Goal: Task Accomplishment & Management: Use online tool/utility

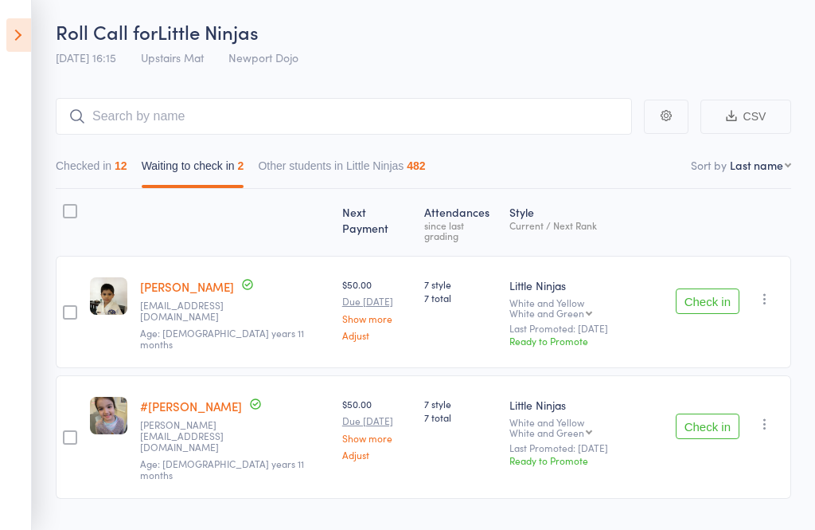
click at [772, 291] on icon "button" at bounding box center [765, 299] width 16 height 16
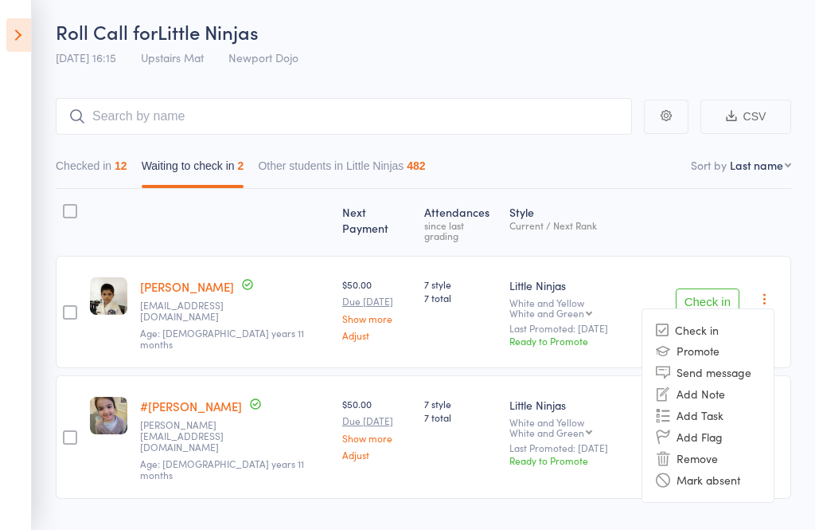
click at [718, 448] on li "Remove" at bounding box center [708, 459] width 131 height 22
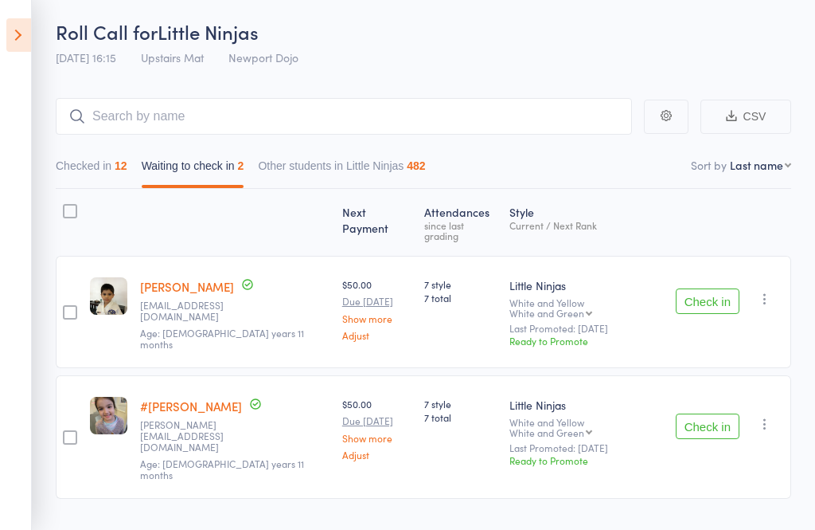
scroll to position [11, 0]
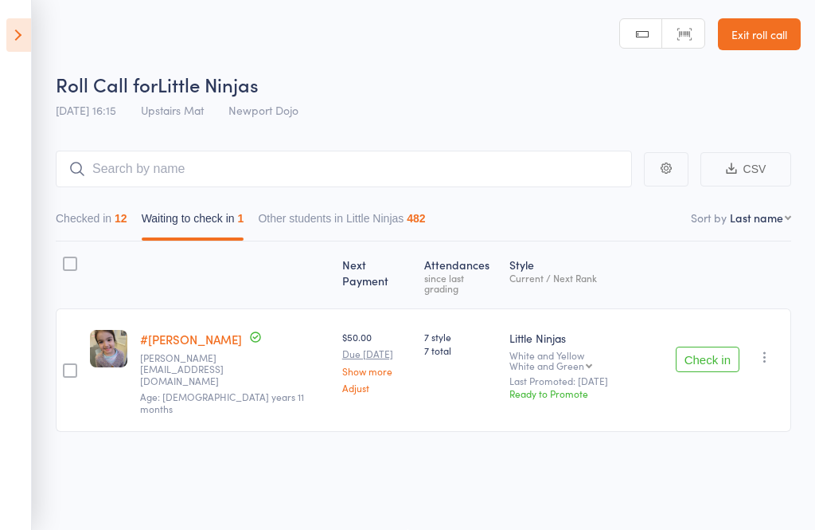
click at [772, 349] on icon "button" at bounding box center [765, 357] width 16 height 16
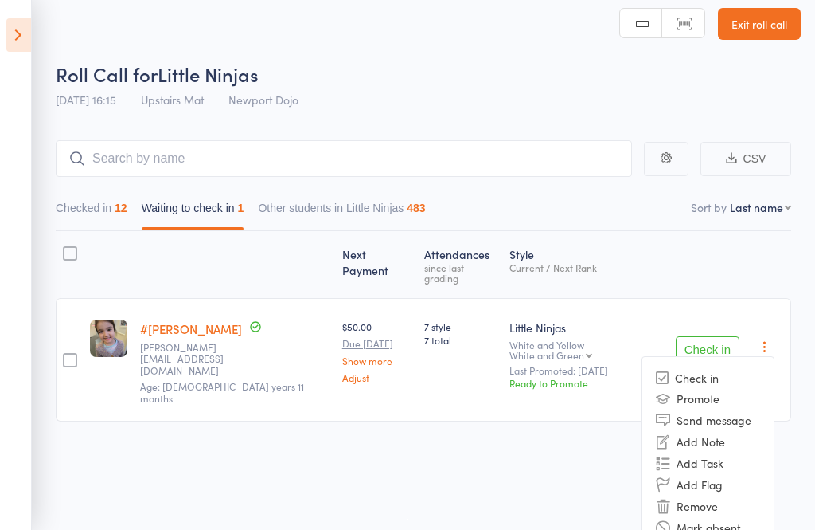
click at [717, 495] on li "Remove" at bounding box center [708, 506] width 131 height 22
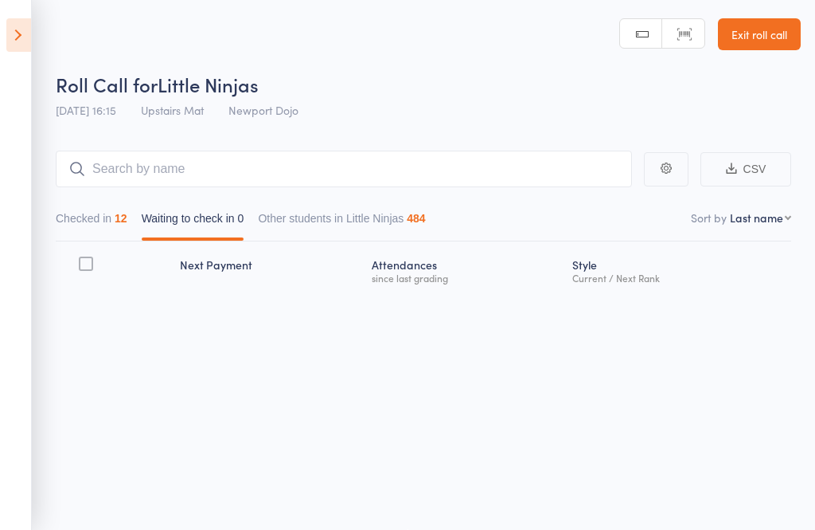
click at [8, 30] on icon at bounding box center [18, 34] width 25 height 33
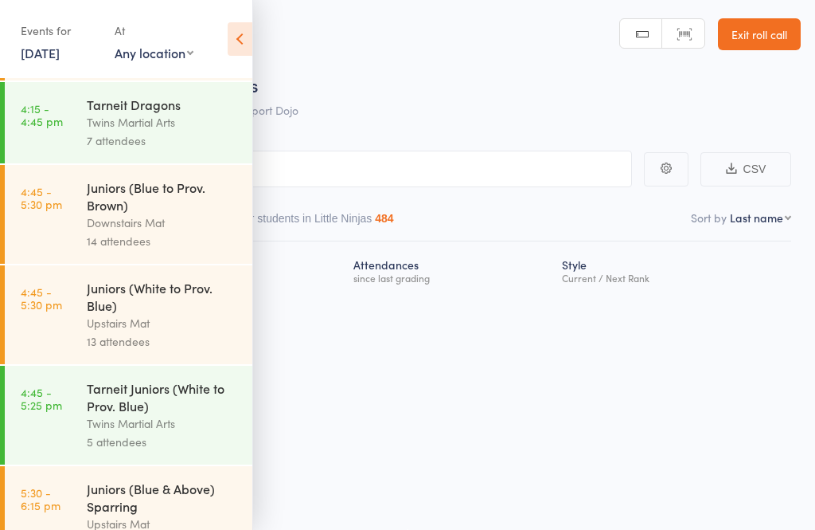
scroll to position [347, 0]
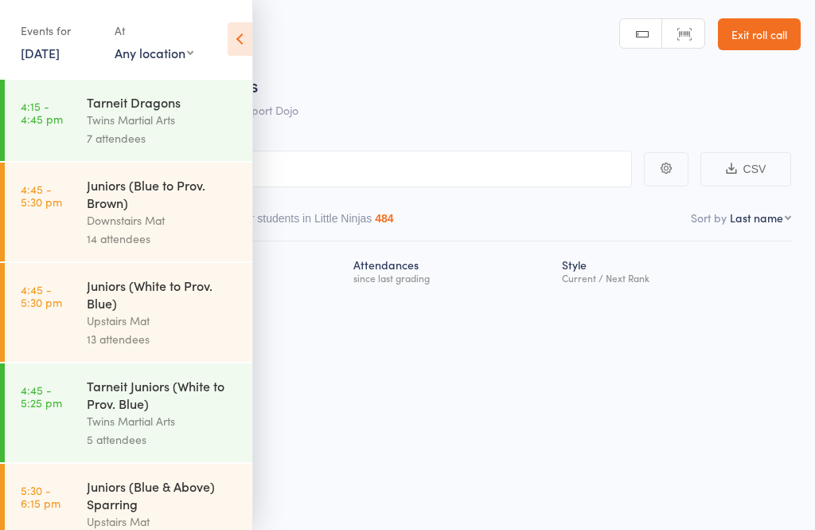
click at [113, 211] on div "Juniors (Blue to Prov. Brown)" at bounding box center [163, 193] width 152 height 35
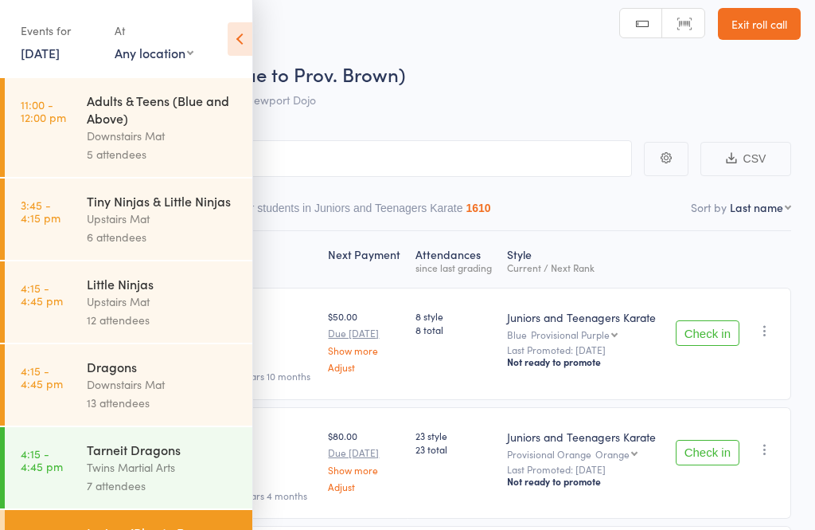
click at [233, 34] on icon at bounding box center [240, 38] width 25 height 33
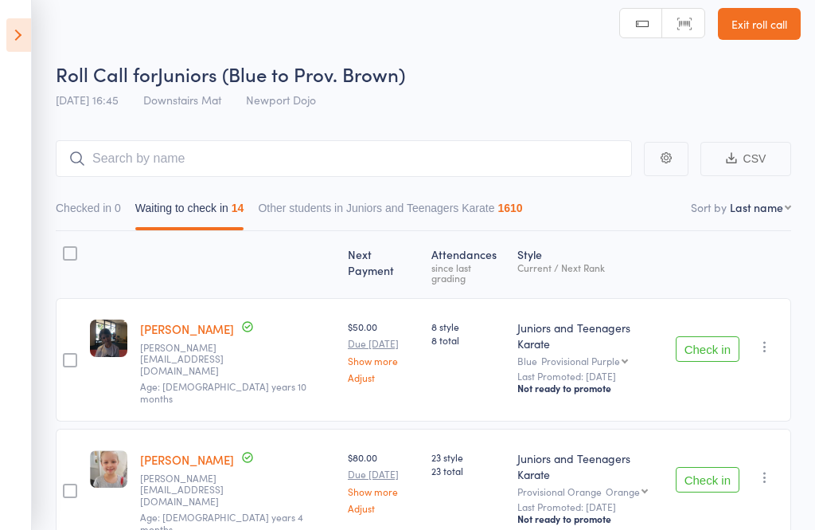
click at [17, 35] on icon at bounding box center [18, 34] width 25 height 33
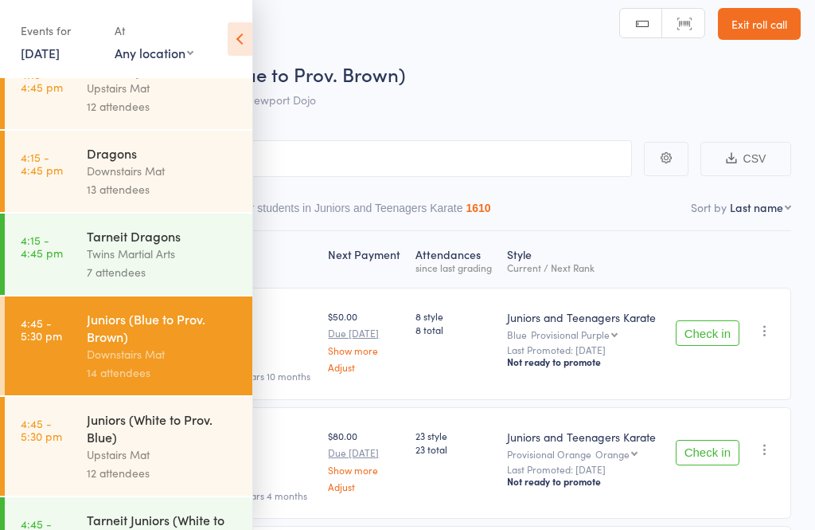
scroll to position [216, 0]
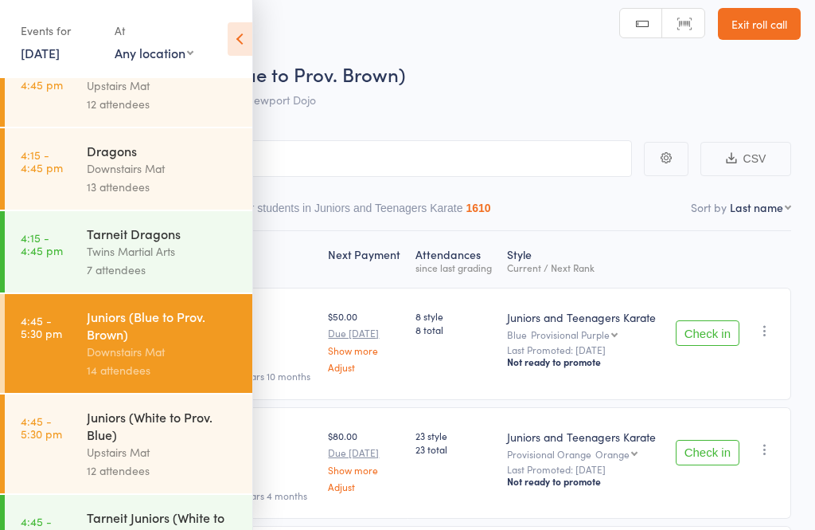
click at [89, 443] on div "Juniors (White to Prov. Blue)" at bounding box center [163, 425] width 152 height 35
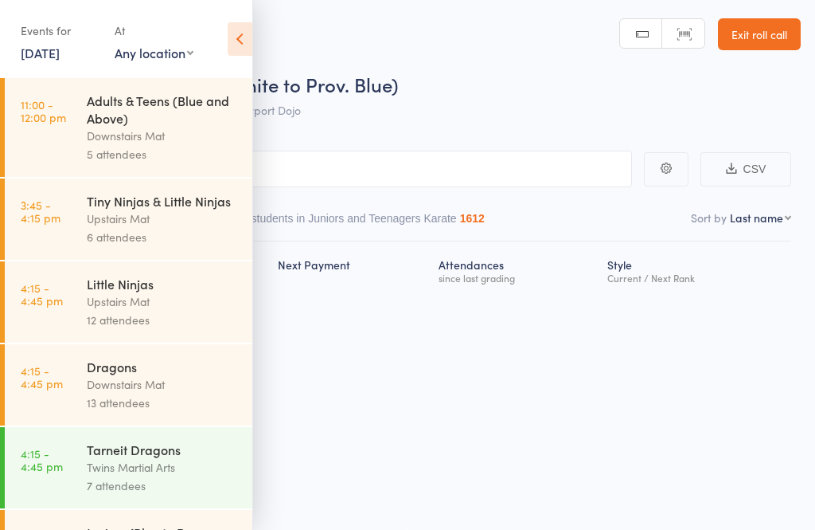
click at [241, 37] on icon at bounding box center [240, 38] width 25 height 33
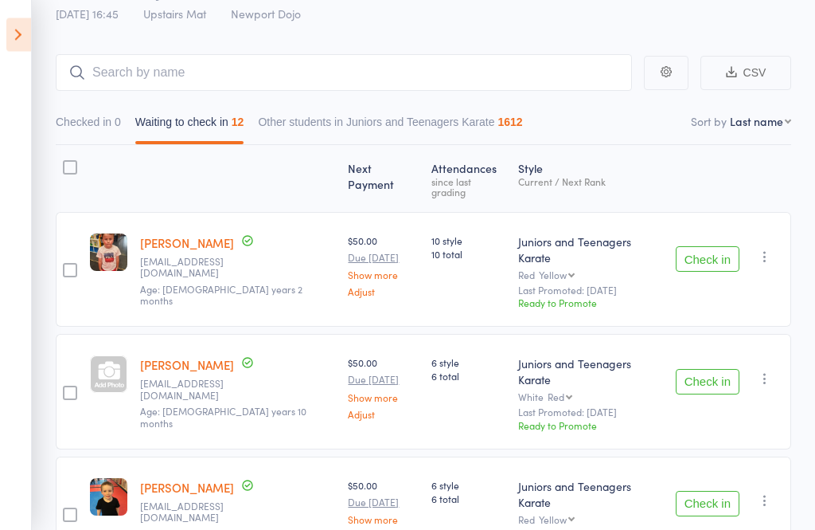
scroll to position [97, 0]
click at [730, 246] on button "Check in" at bounding box center [708, 258] width 64 height 25
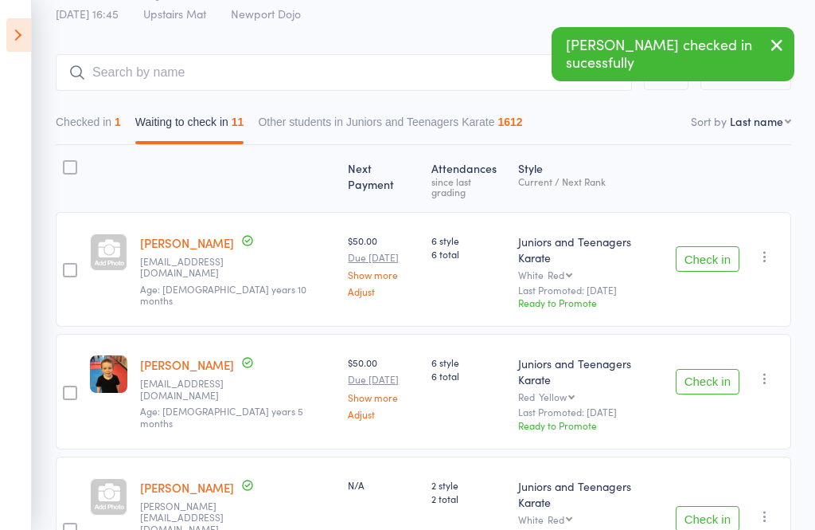
click at [713, 246] on button "Check in" at bounding box center [708, 258] width 64 height 25
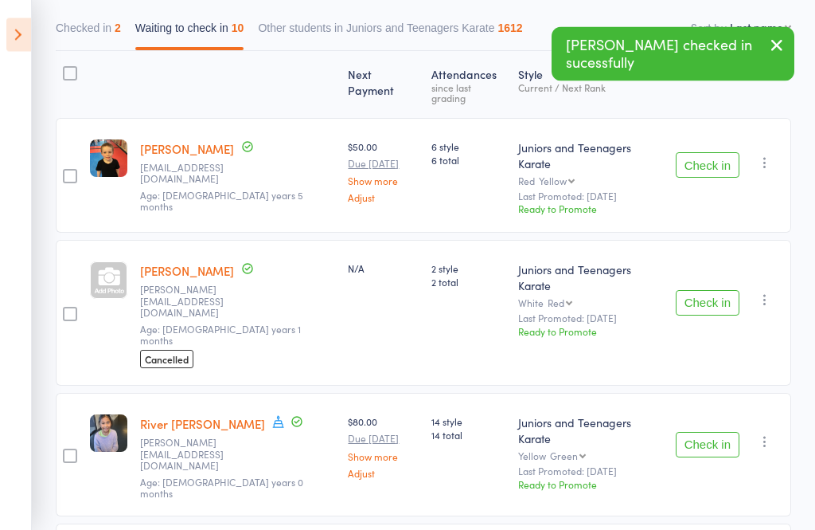
scroll to position [217, 0]
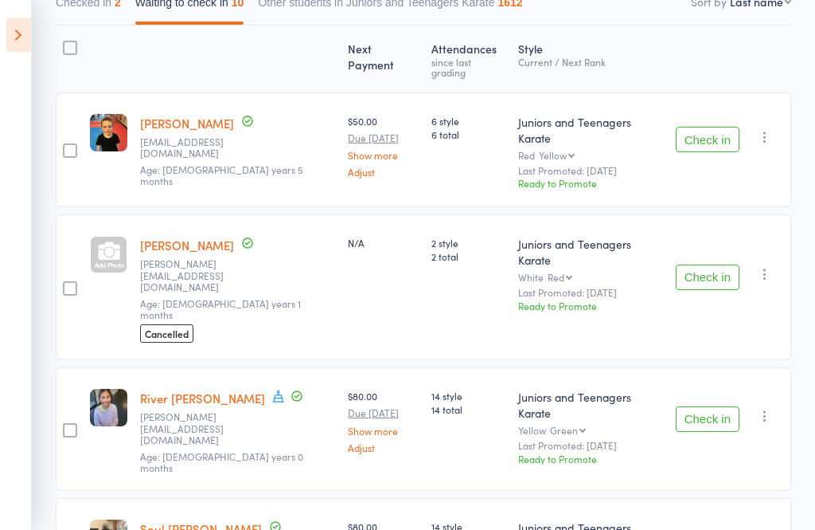
click at [706, 264] on button "Check in" at bounding box center [708, 276] width 64 height 25
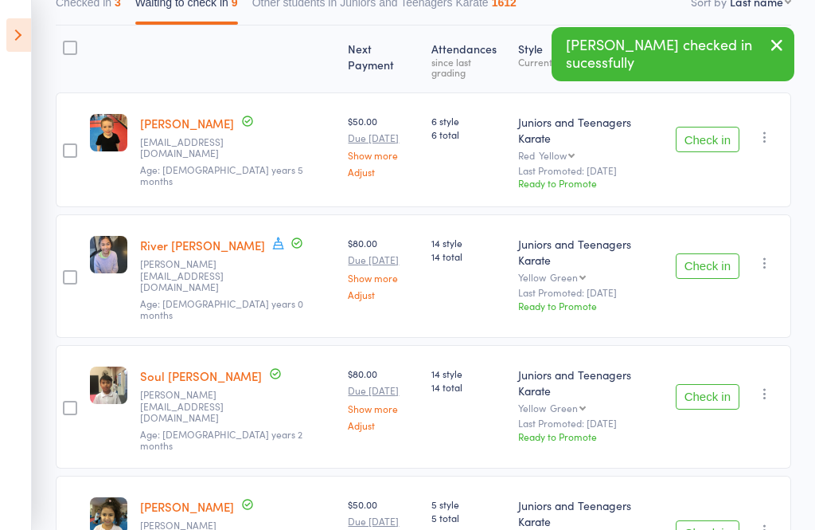
click at [729, 253] on button "Check in" at bounding box center [708, 265] width 64 height 25
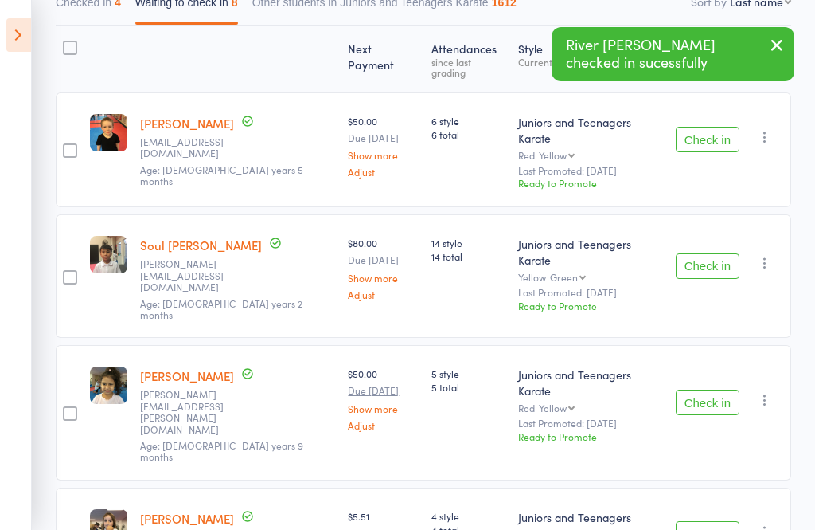
click at [710, 253] on button "Check in" at bounding box center [708, 265] width 64 height 25
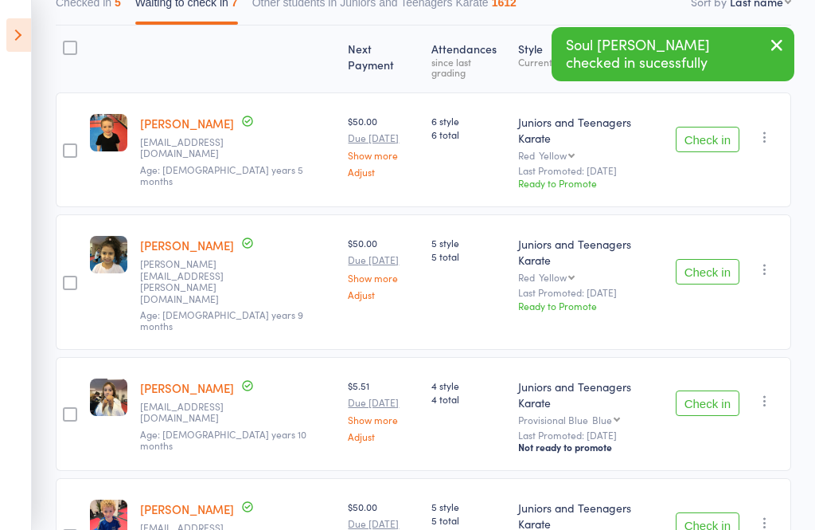
click at [714, 259] on button "Check in" at bounding box center [708, 271] width 64 height 25
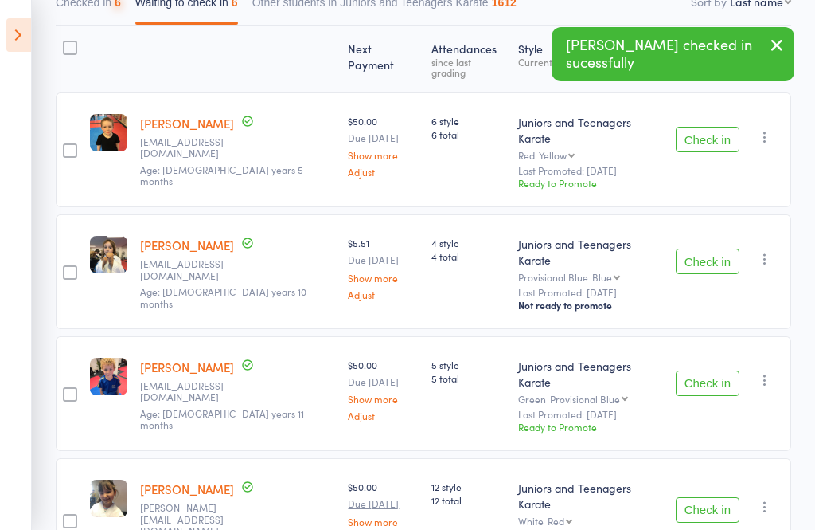
click at [725, 248] on button "Check in" at bounding box center [708, 260] width 64 height 25
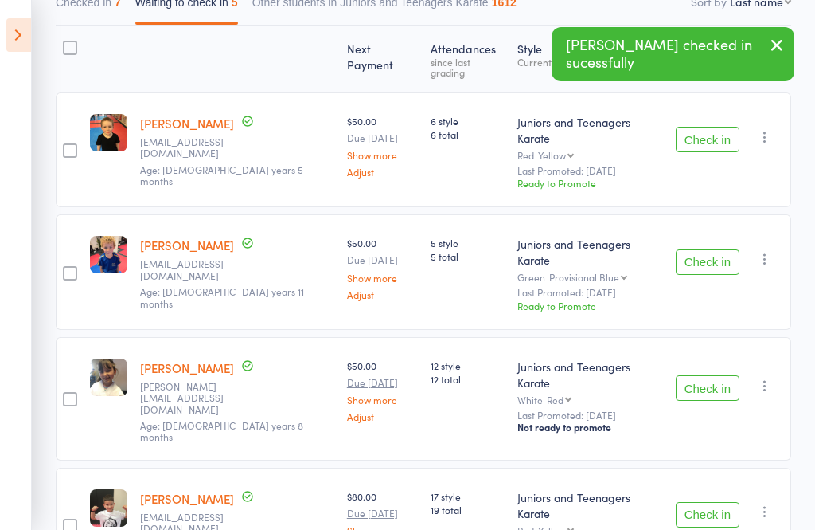
click at [718, 249] on button "Check in" at bounding box center [708, 261] width 64 height 25
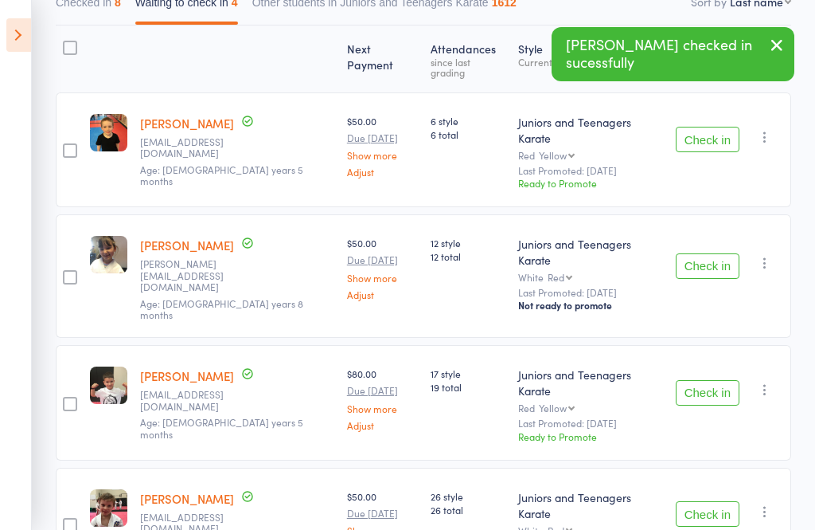
click at [724, 253] on button "Check in" at bounding box center [708, 265] width 64 height 25
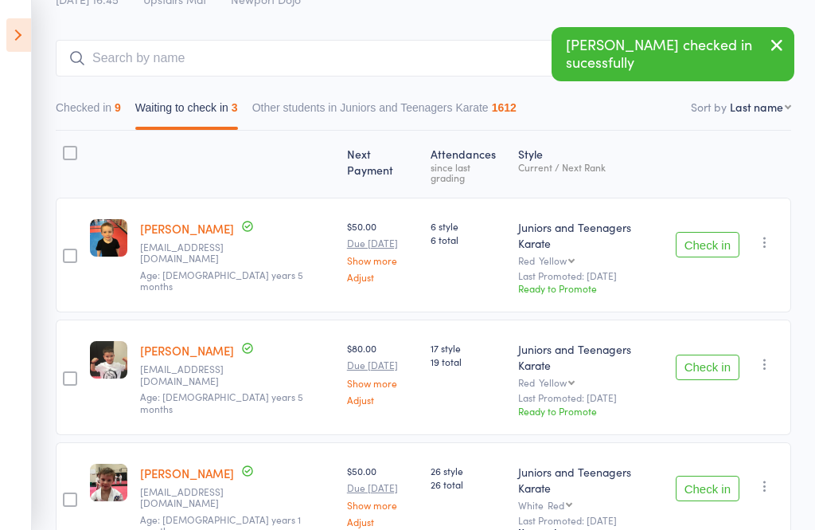
click at [723, 354] on button "Check in" at bounding box center [708, 366] width 64 height 25
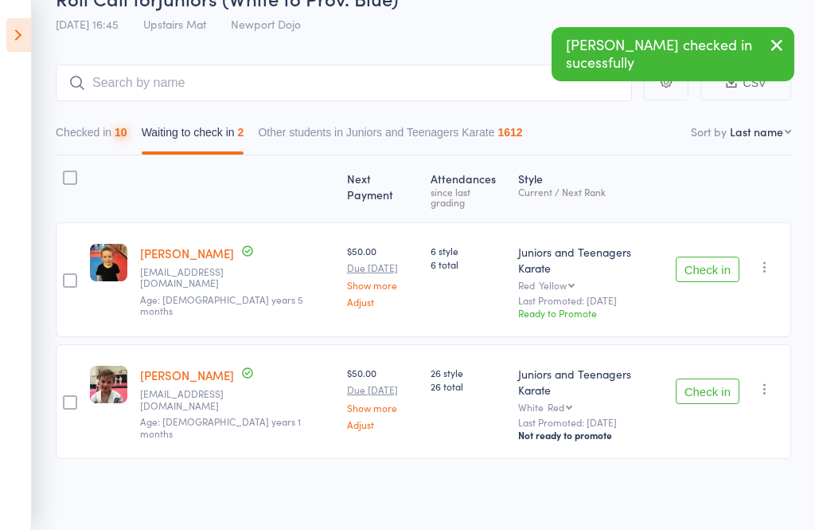
scroll to position [2, 0]
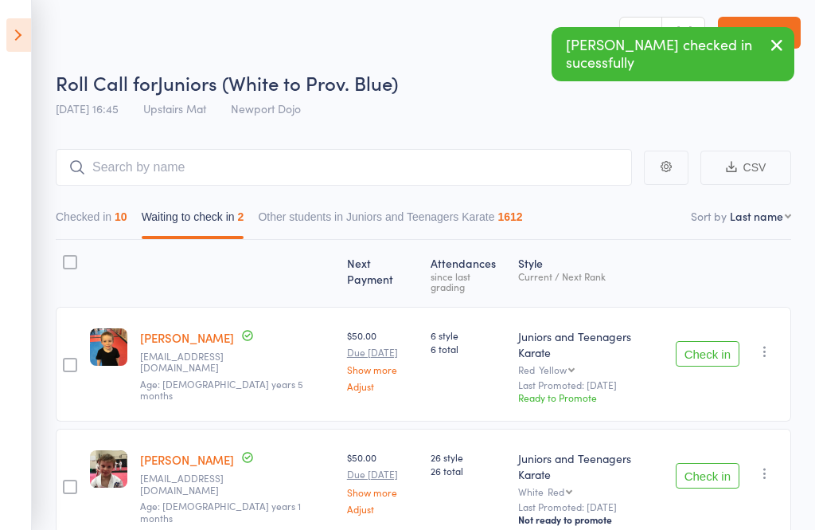
click at [723, 463] on button "Check in" at bounding box center [708, 475] width 64 height 25
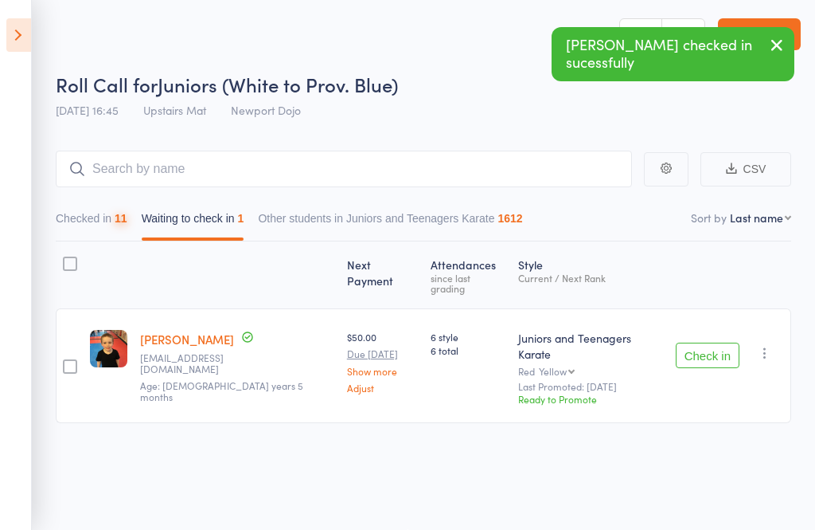
scroll to position [11, 0]
click at [328, 157] on input "search" at bounding box center [344, 169] width 577 height 37
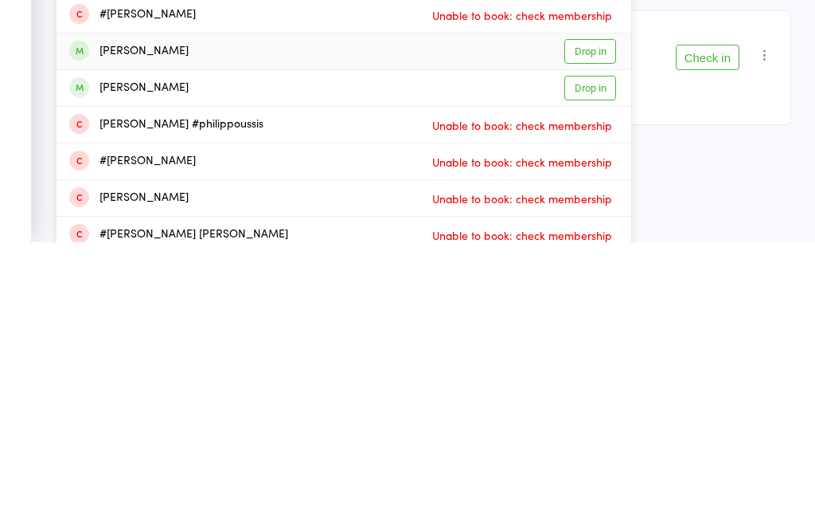
type input "[PERSON_NAME]"
click at [595, 327] on link "Drop in" at bounding box center [591, 339] width 52 height 25
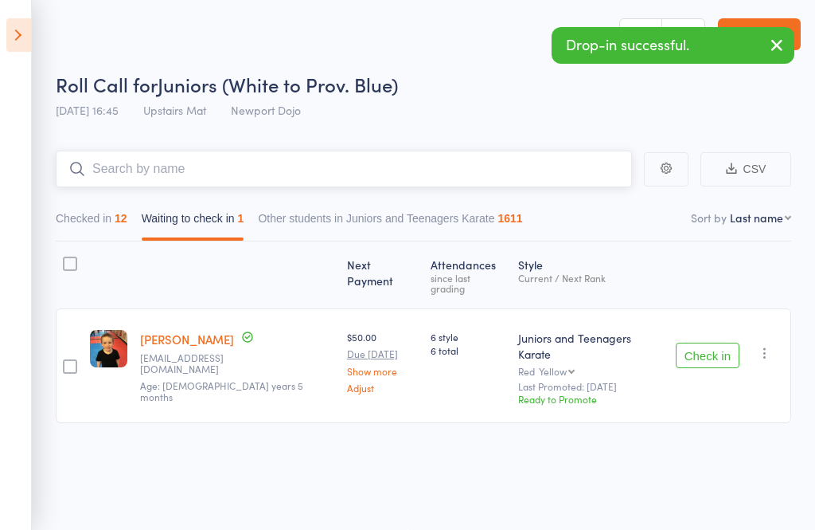
click at [266, 151] on input "search" at bounding box center [344, 169] width 577 height 37
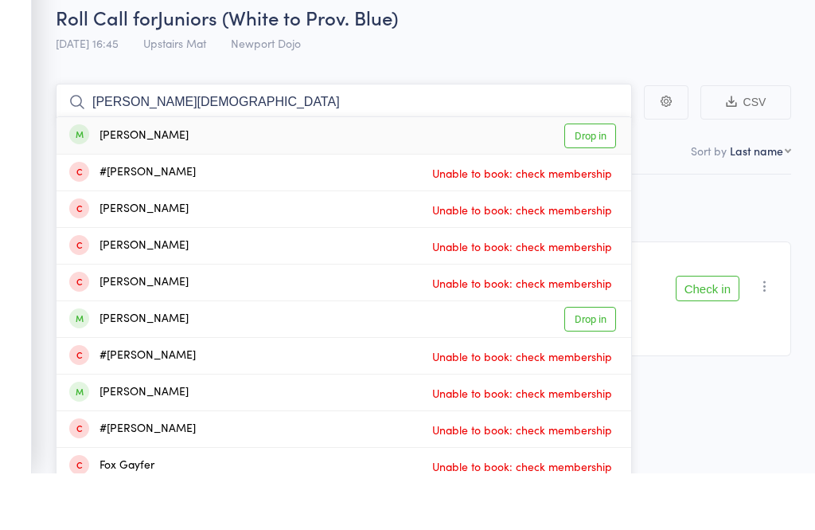
type input "[PERSON_NAME][DEMOGRAPHIC_DATA]"
click at [597, 180] on link "Drop in" at bounding box center [591, 192] width 52 height 25
